Goal: Register for event/course

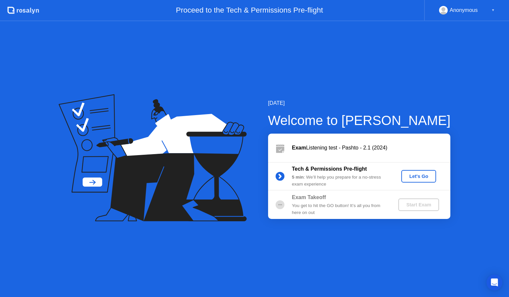
click at [416, 179] on div "Let's Go" at bounding box center [418, 176] width 29 height 5
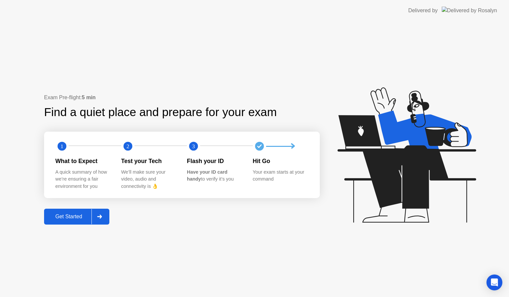
click at [70, 219] on div "Get Started" at bounding box center [68, 217] width 45 height 6
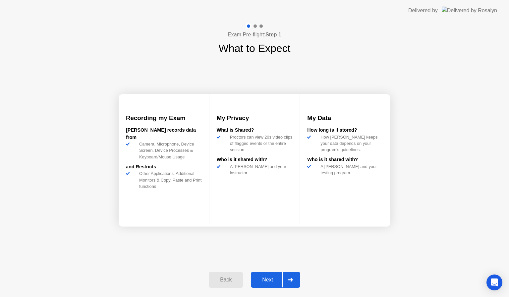
click at [269, 277] on div "Next" at bounding box center [267, 280] width 29 height 6
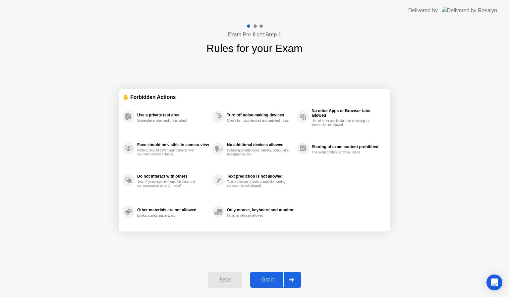
click at [269, 277] on div "Got it" at bounding box center [267, 280] width 31 height 6
select select "**********"
select select "*******"
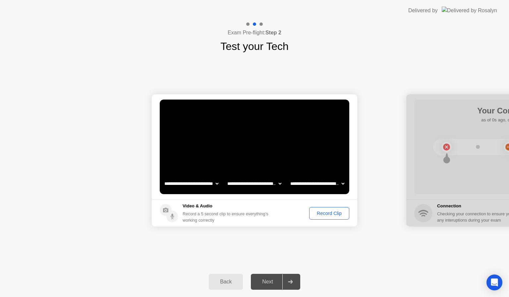
click at [269, 283] on div "Next" at bounding box center [267, 282] width 29 height 6
click at [326, 212] on div "Record Clip" at bounding box center [328, 213] width 35 height 5
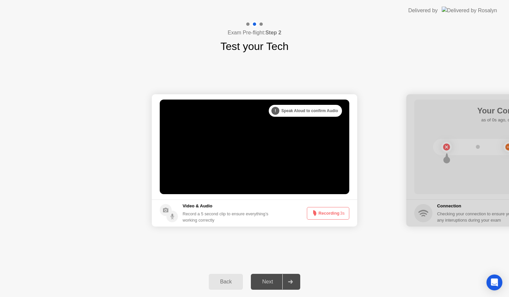
click at [331, 210] on button "Recording 3s" at bounding box center [328, 213] width 42 height 13
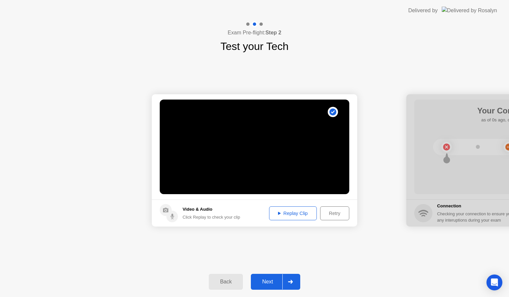
click at [302, 215] on div "Replay Clip" at bounding box center [292, 213] width 43 height 5
click at [268, 280] on div "Next" at bounding box center [267, 282] width 29 height 6
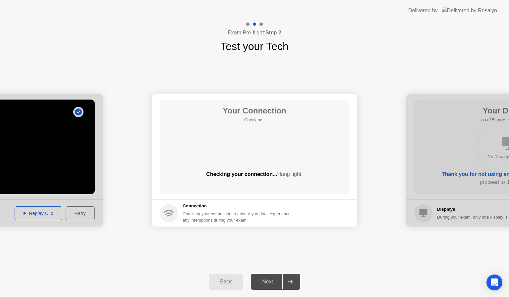
click at [270, 283] on div "Next" at bounding box center [267, 282] width 29 height 6
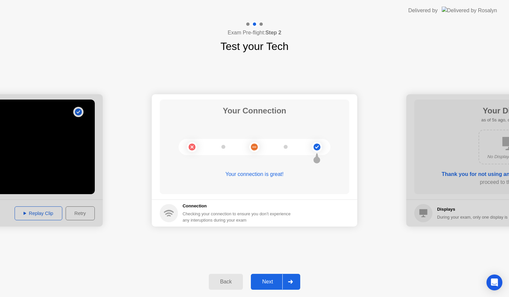
click at [371, 47] on div "Exam Pre-flight: Step 2 Test your Tech" at bounding box center [254, 37] width 509 height 33
click at [264, 279] on div "Next" at bounding box center [267, 282] width 29 height 6
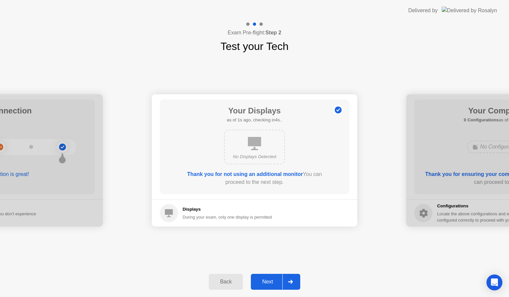
click at [265, 279] on div "Next" at bounding box center [267, 282] width 29 height 6
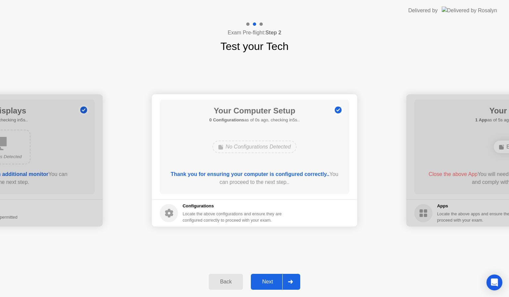
click at [265, 279] on div "Next" at bounding box center [267, 282] width 29 height 6
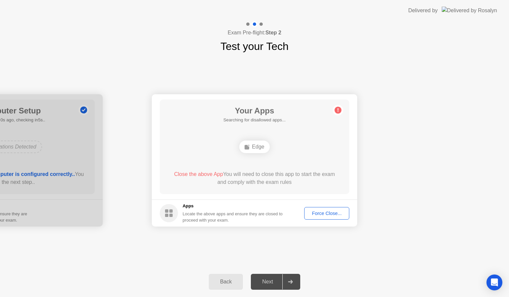
click at [265, 279] on div "Next" at bounding box center [267, 282] width 29 height 6
click at [315, 212] on div "Force Close..." at bounding box center [326, 213] width 40 height 5
click at [315, 297] on div at bounding box center [254, 297] width 509 height 0
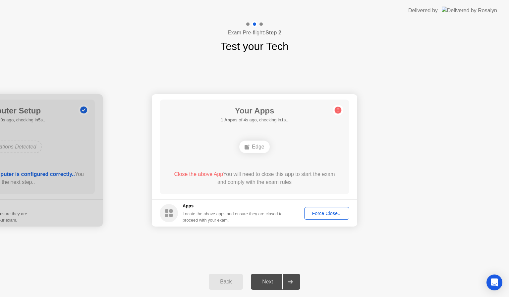
click at [329, 215] on div "Force Close..." at bounding box center [326, 213] width 40 height 5
click at [315, 213] on div "Force Close..." at bounding box center [326, 213] width 40 height 5
click at [325, 213] on div "Force Close..." at bounding box center [326, 213] width 40 height 5
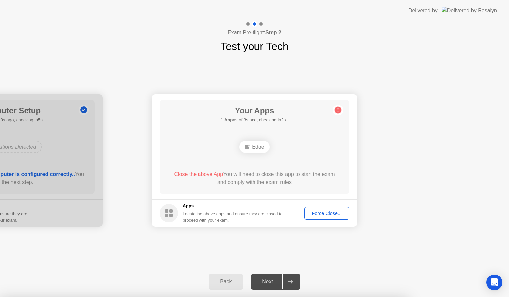
click at [338, 213] on div "Force Close..." at bounding box center [326, 213] width 40 height 5
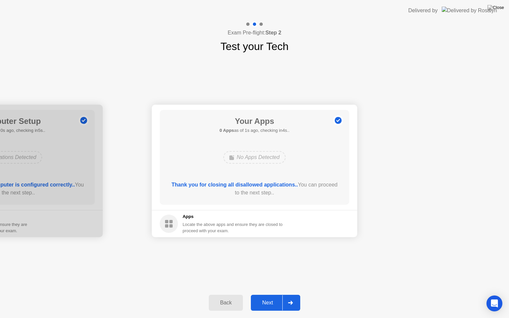
click at [269, 297] on div "Next" at bounding box center [267, 303] width 29 height 6
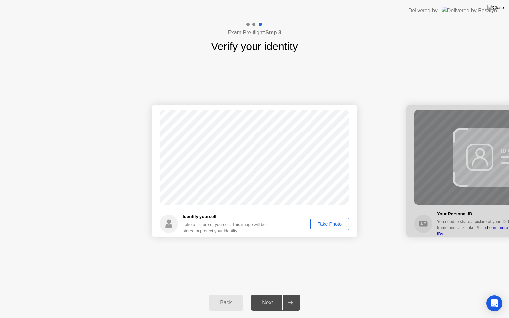
click at [326, 223] on div "Take Photo" at bounding box center [329, 223] width 34 height 5
click at [270, 297] on div "Next" at bounding box center [267, 303] width 29 height 6
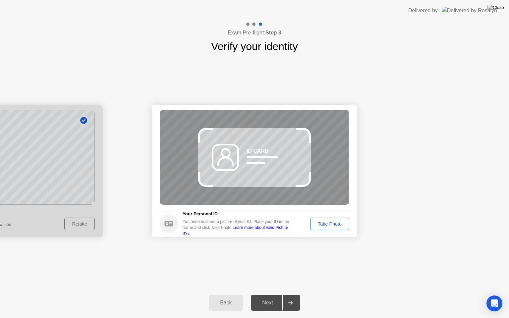
click at [313, 224] on div "Take Photo" at bounding box center [329, 223] width 34 height 5
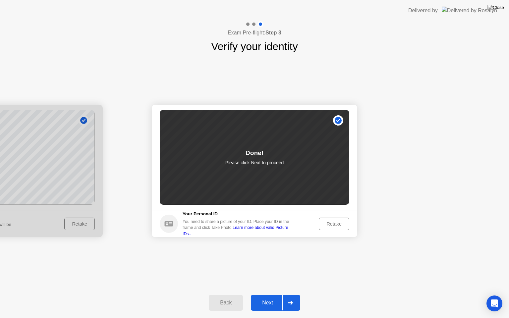
click at [267, 297] on div "Next" at bounding box center [267, 303] width 29 height 6
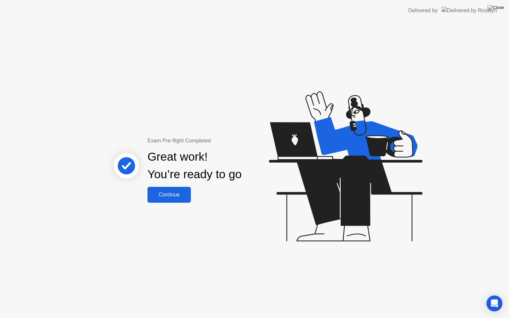
click at [175, 200] on button "Continue" at bounding box center [168, 195] width 43 height 16
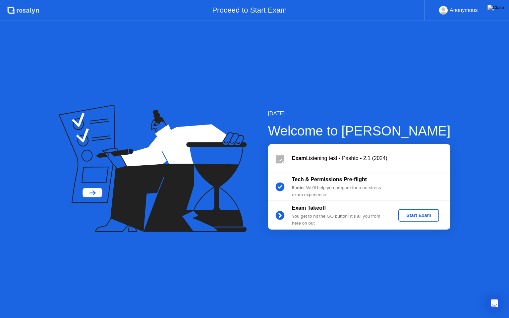
click at [424, 216] on div "Start Exam" at bounding box center [418, 215] width 35 height 5
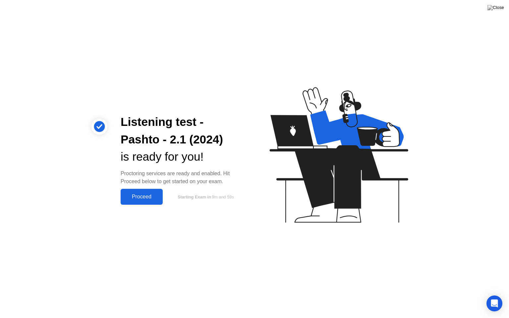
click at [148, 199] on div "Proceed" at bounding box center [142, 197] width 38 height 6
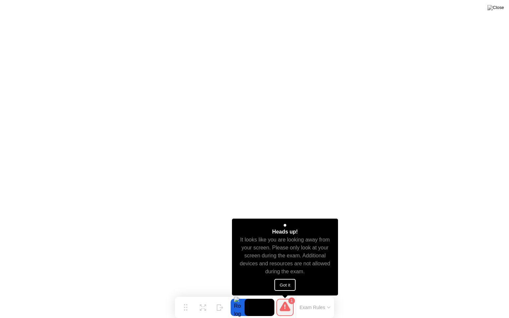
click at [291, 281] on button "Got it" at bounding box center [284, 285] width 21 height 12
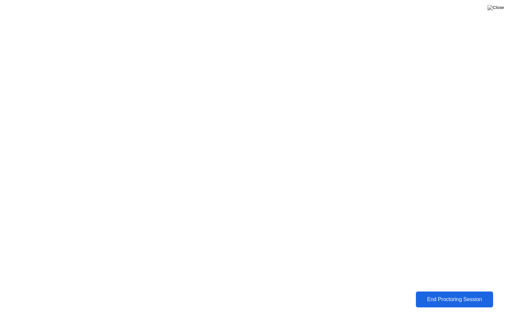
click at [460, 296] on div "End Proctoring Session" at bounding box center [454, 299] width 73 height 6
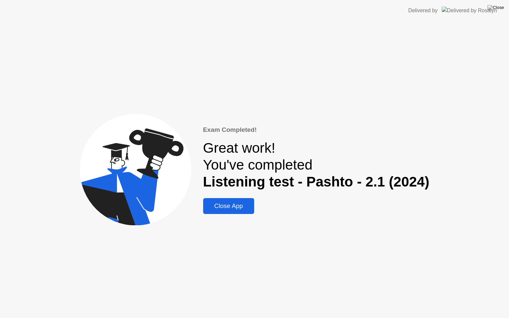
click at [235, 211] on button "Close App" at bounding box center [228, 206] width 51 height 16
